Goal: Task Accomplishment & Management: Use online tool/utility

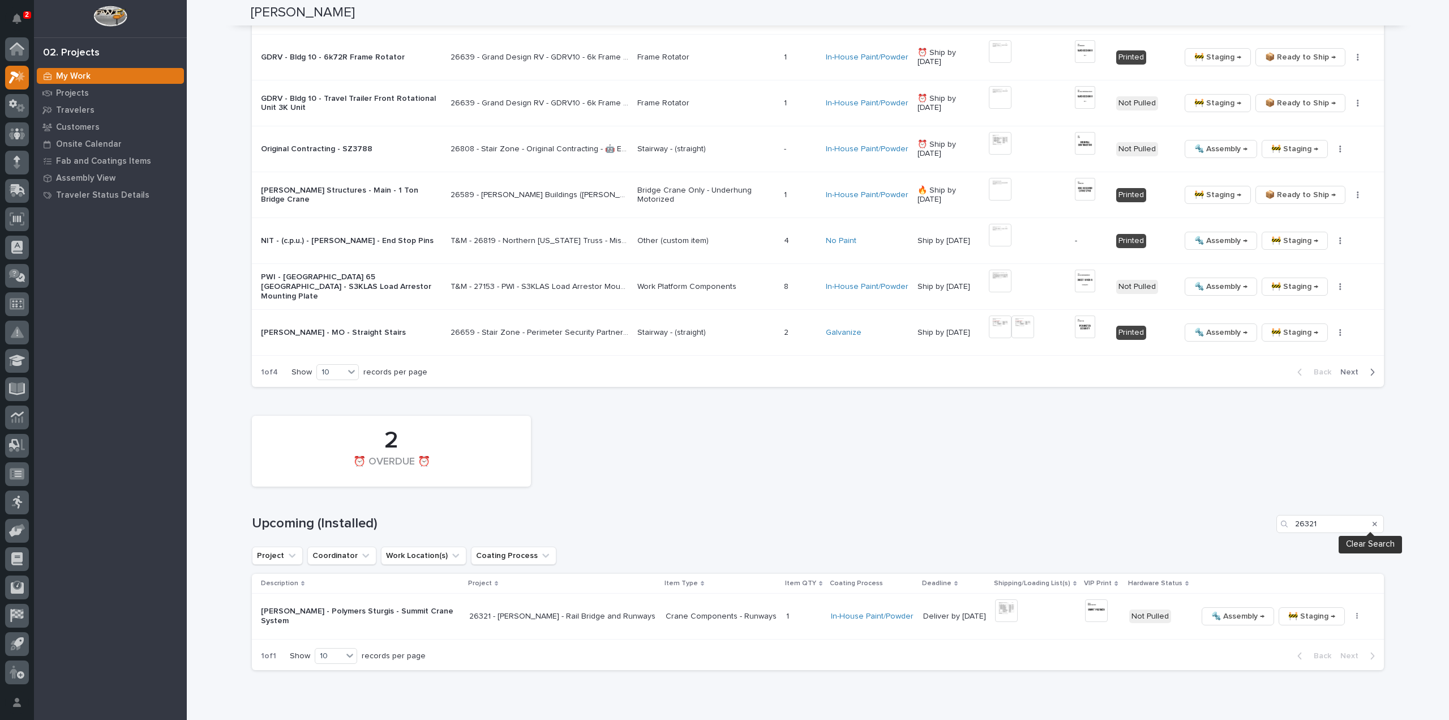
click at [1373, 520] on icon "Search" at bounding box center [1375, 523] width 5 height 7
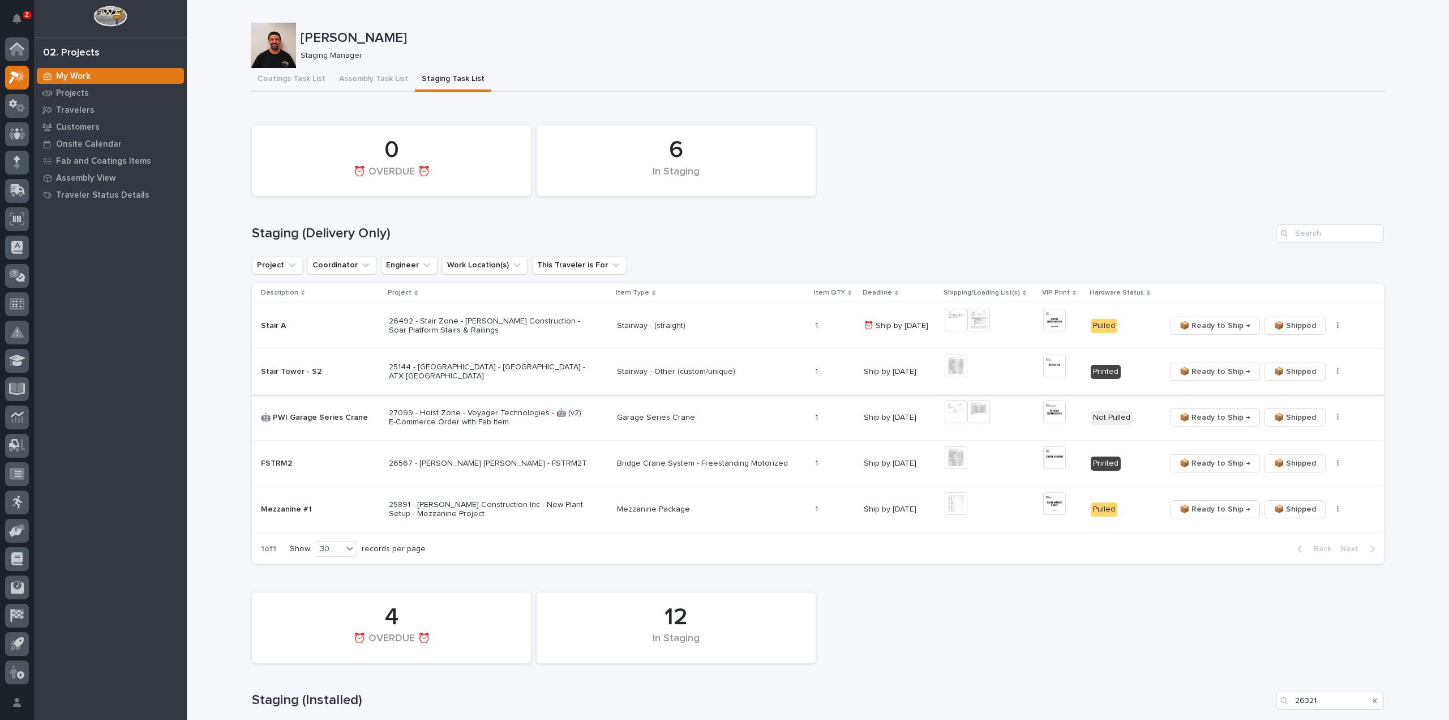
click at [1050, 371] on img at bounding box center [1054, 365] width 23 height 23
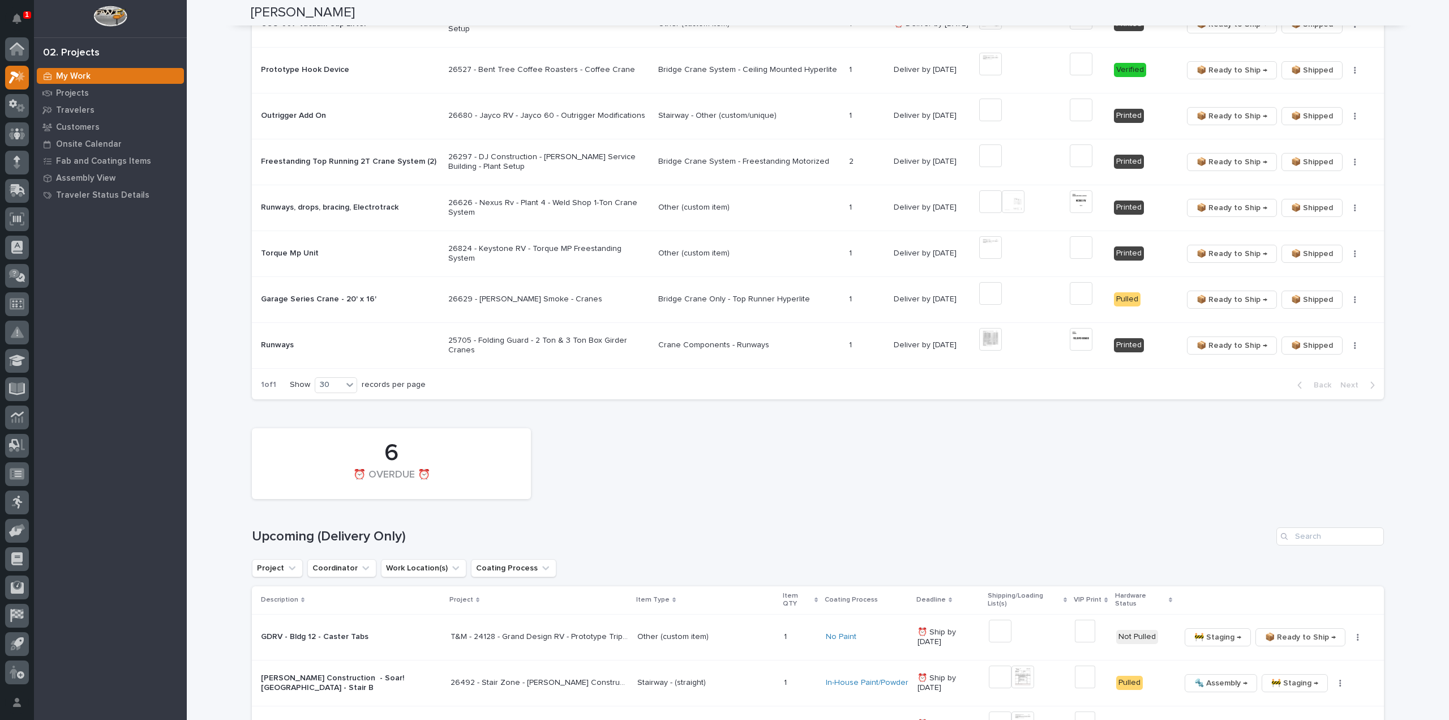
scroll to position [566, 0]
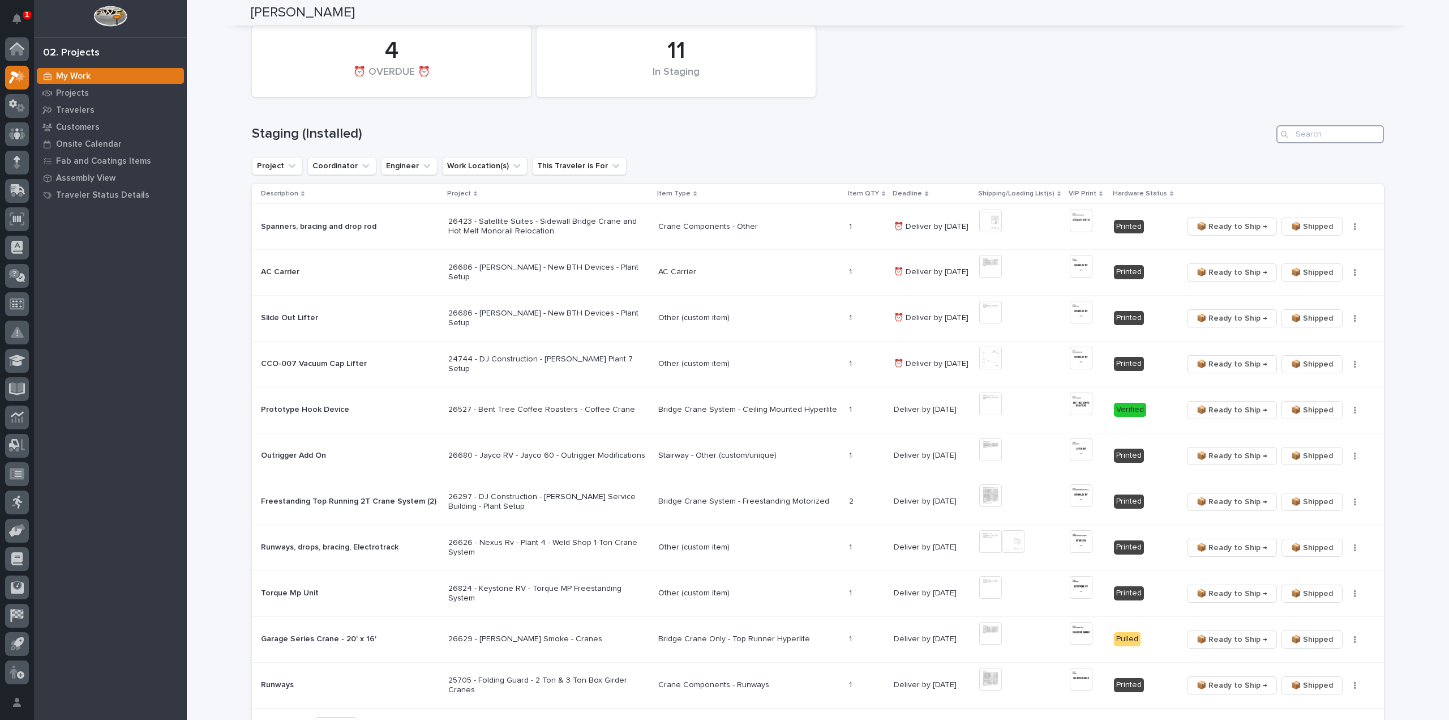
click at [1305, 130] on input "Search" at bounding box center [1331, 134] width 108 height 18
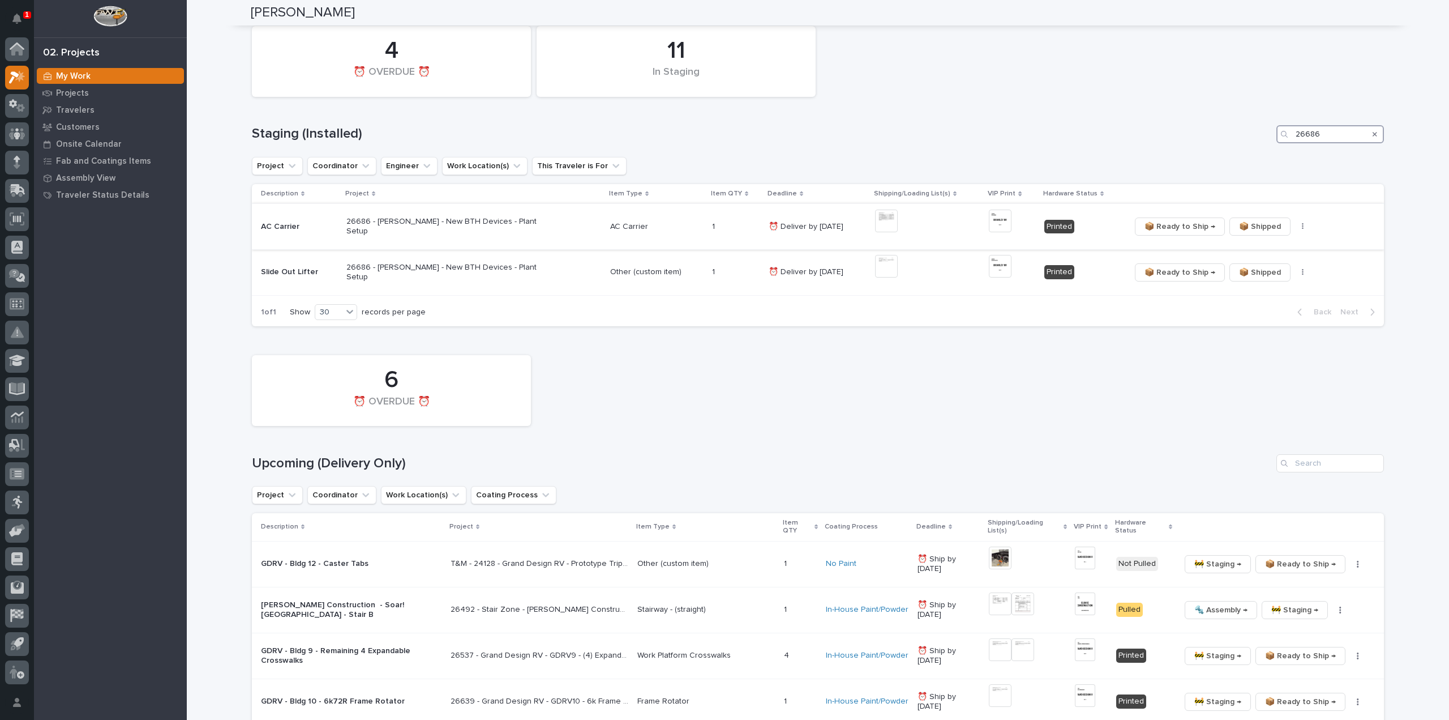
type input "26686"
click at [1302, 227] on icon "button" at bounding box center [1303, 226] width 2 height 8
click at [1261, 268] on span "🔩 Hardware" at bounding box center [1252, 267] width 48 height 14
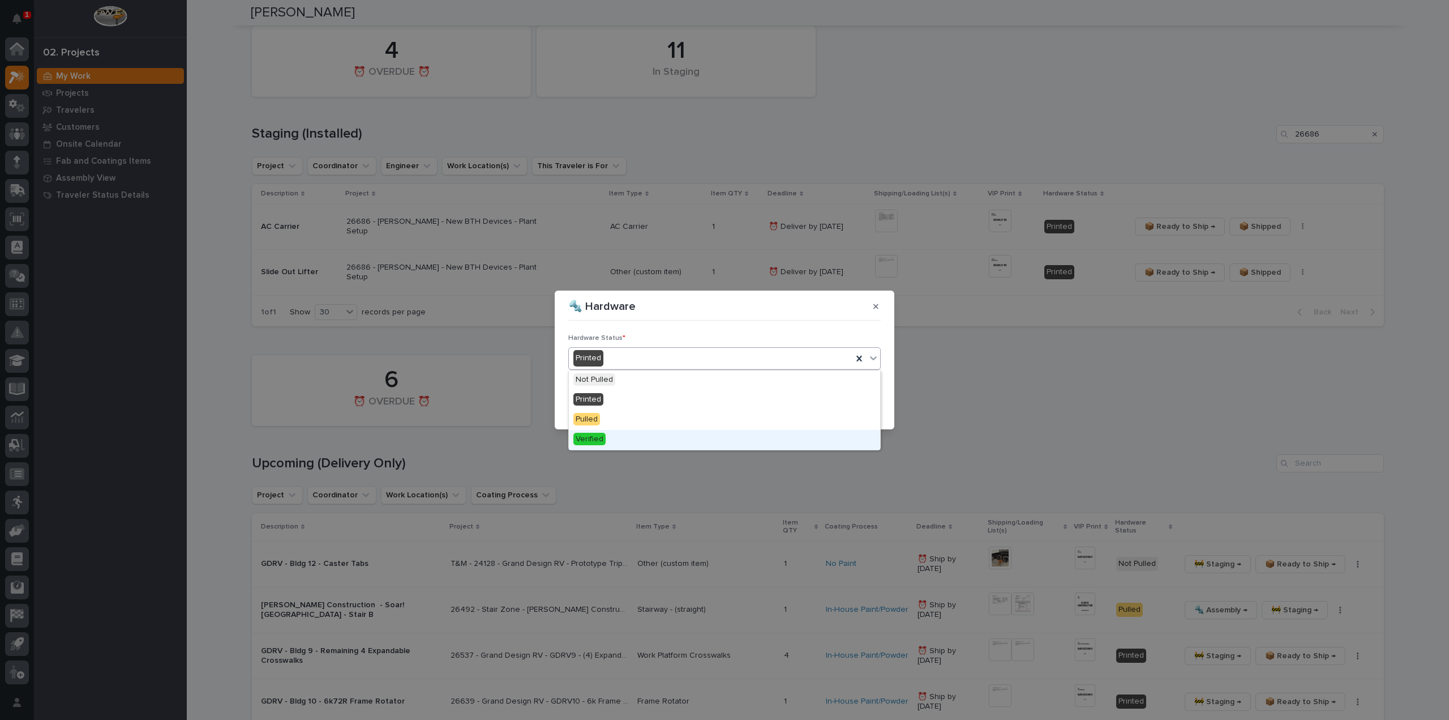
drag, startPoint x: 597, startPoint y: 440, endPoint x: 603, endPoint y: 436, distance: 7.4
click at [597, 440] on span "Verified" at bounding box center [589, 439] width 32 height 12
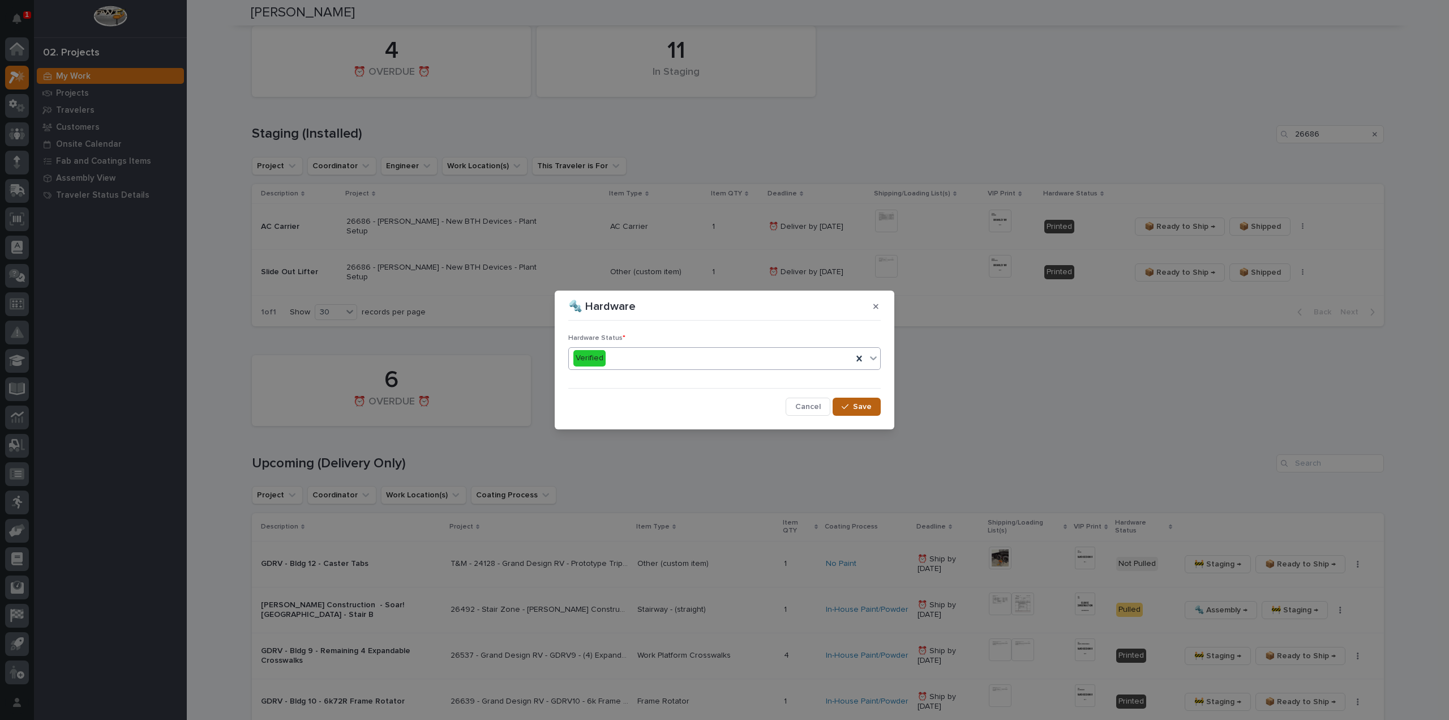
click at [858, 404] on span "Save" at bounding box center [862, 406] width 19 height 10
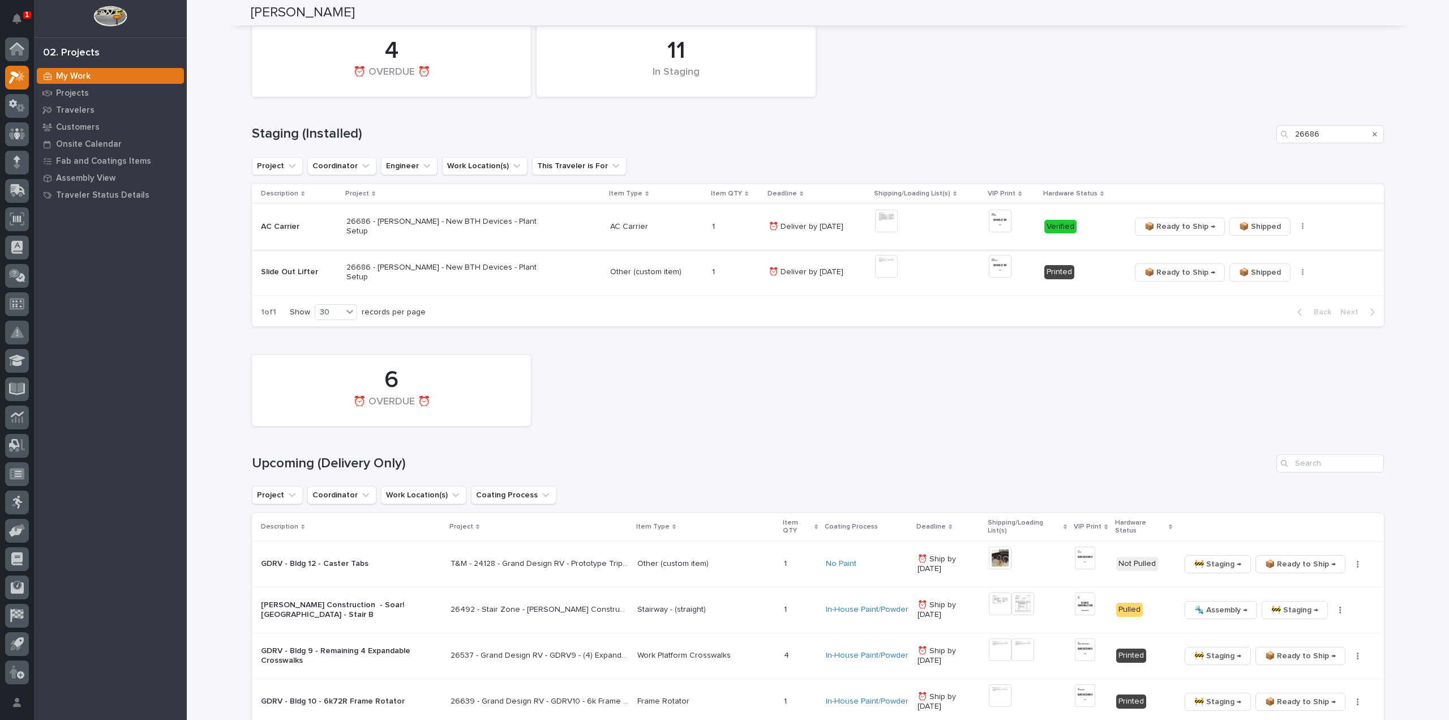
click at [1183, 228] on span "📦 Ready to Ship →" at bounding box center [1180, 227] width 71 height 14
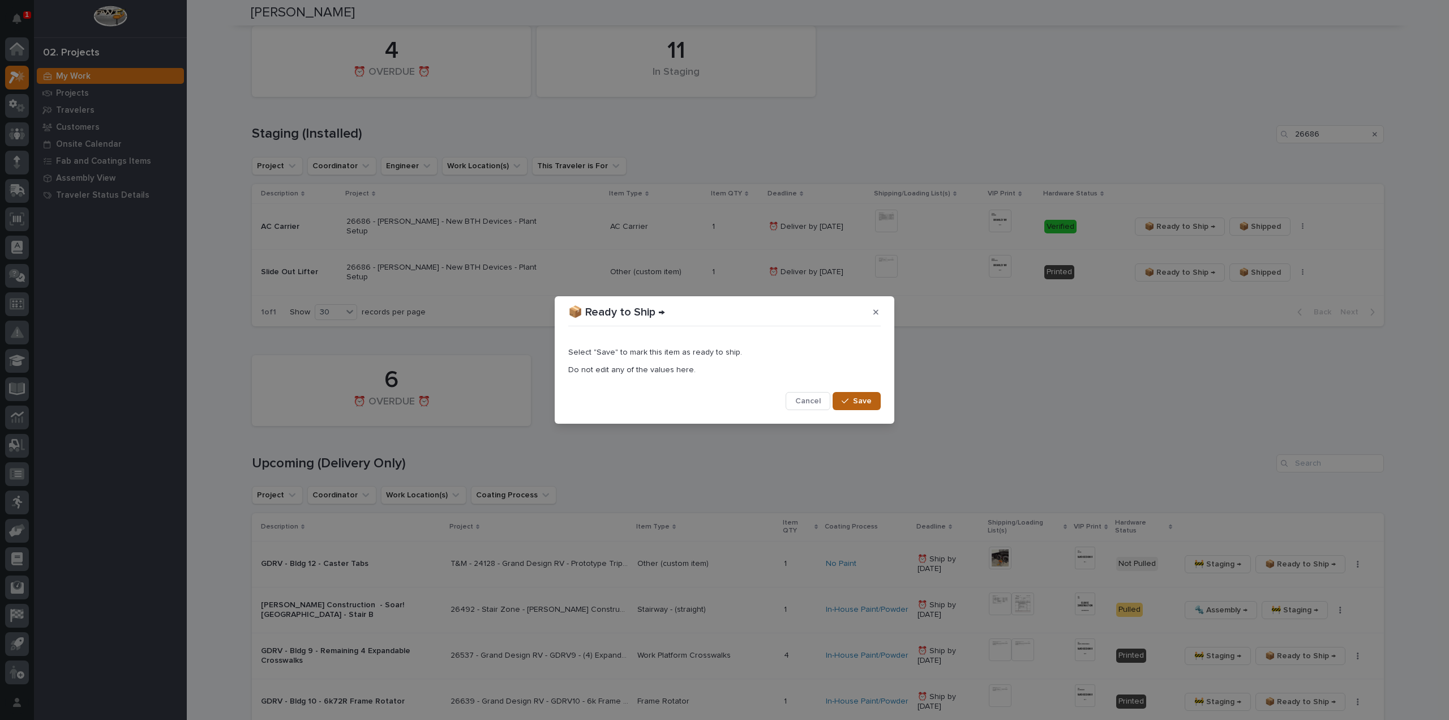
click at [857, 404] on span "Save" at bounding box center [862, 401] width 19 height 10
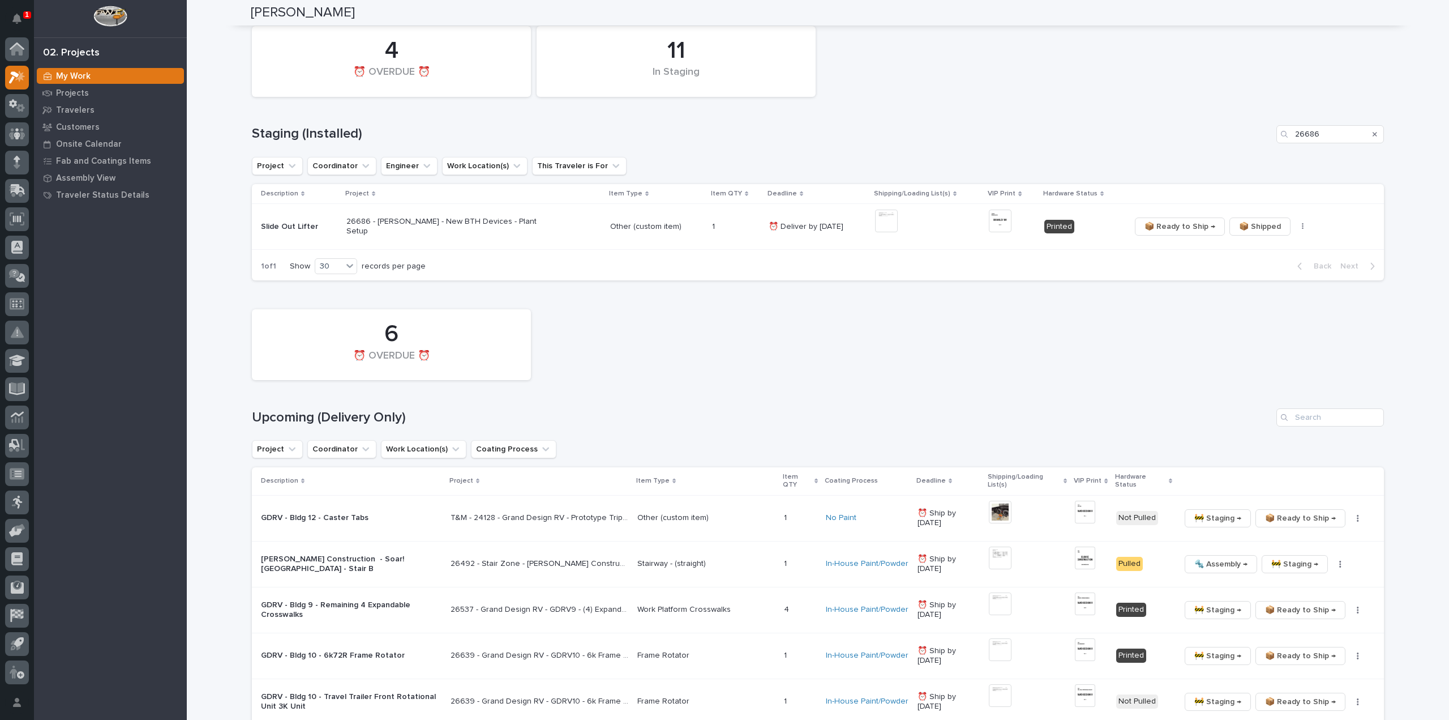
scroll to position [543, 0]
